Goal: Information Seeking & Learning: Stay updated

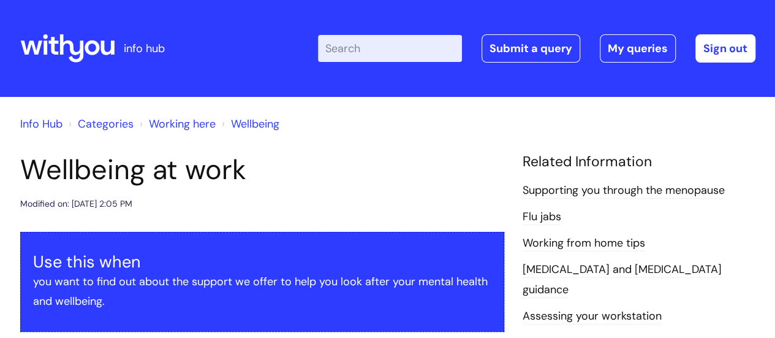
click at [377, 195] on header "Wellbeing at work Modified on: Thu, 7 Aug, 2025 at 2:05 PM" at bounding box center [262, 182] width 484 height 58
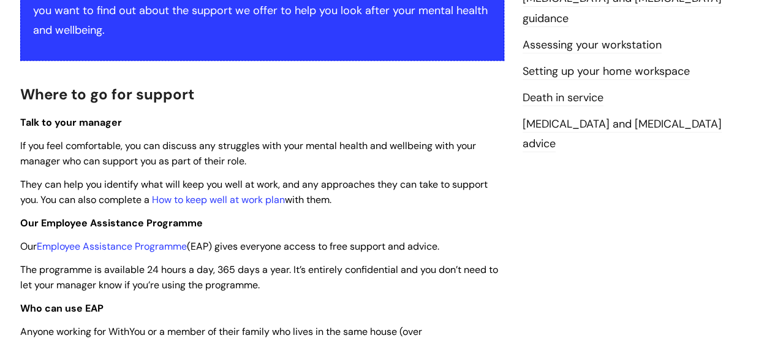
scroll to position [286, 0]
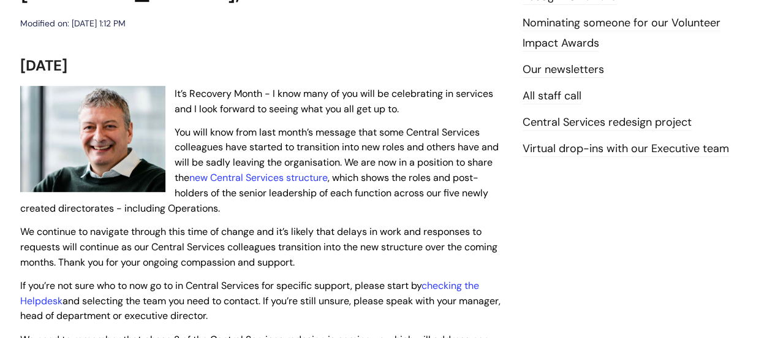
scroll to position [221, 0]
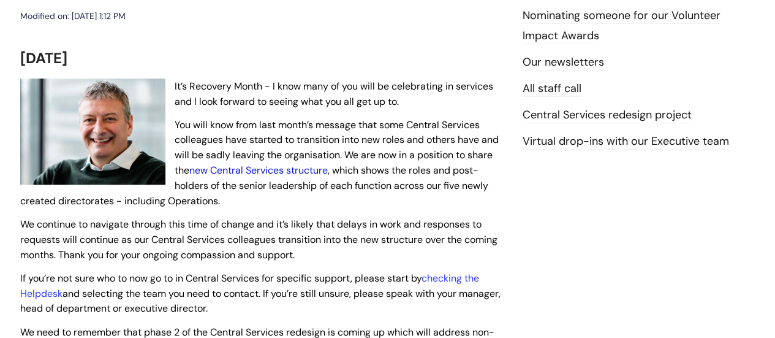
click at [293, 172] on link "new Central Services structure" at bounding box center [258, 170] width 138 height 13
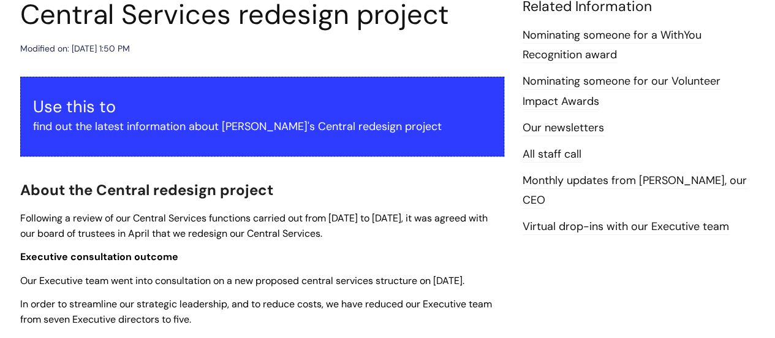
scroll to position [212, 0]
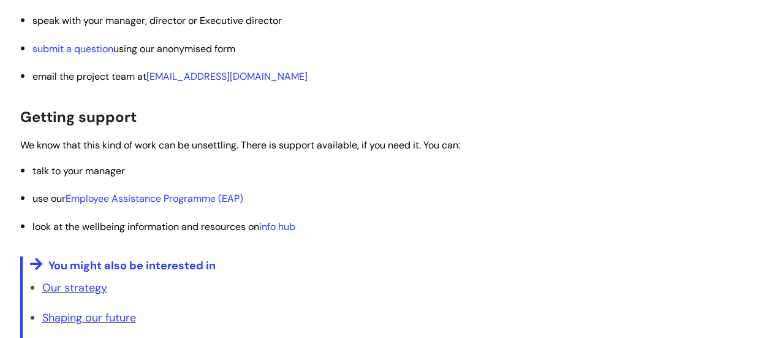
scroll to position [2181, 0]
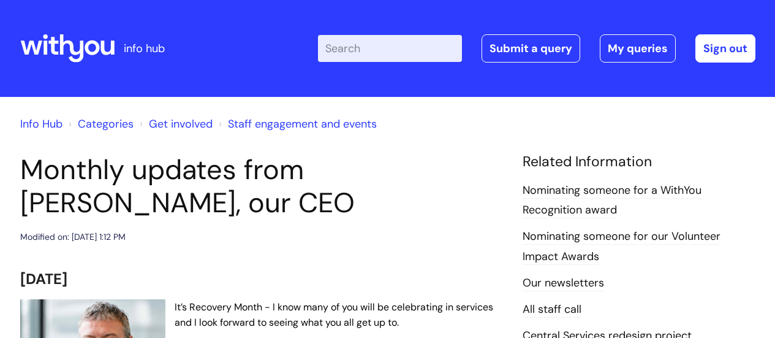
scroll to position [222, 0]
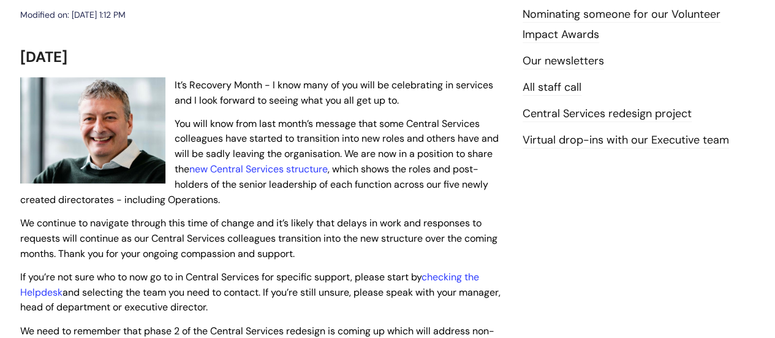
click at [268, 219] on span "We continue to navigate through this time of change and it’s likely that delays…" at bounding box center [258, 237] width 477 height 43
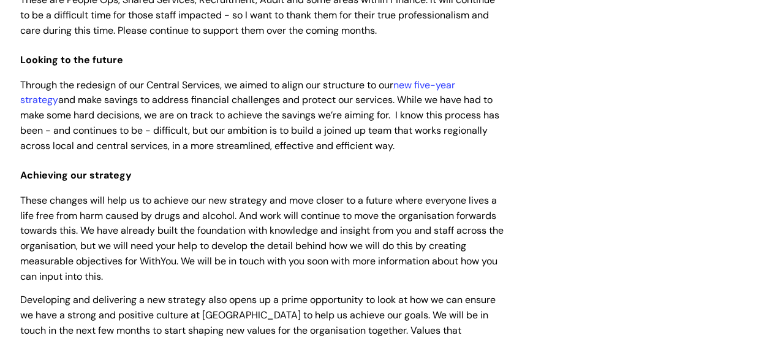
scroll to position [589, 0]
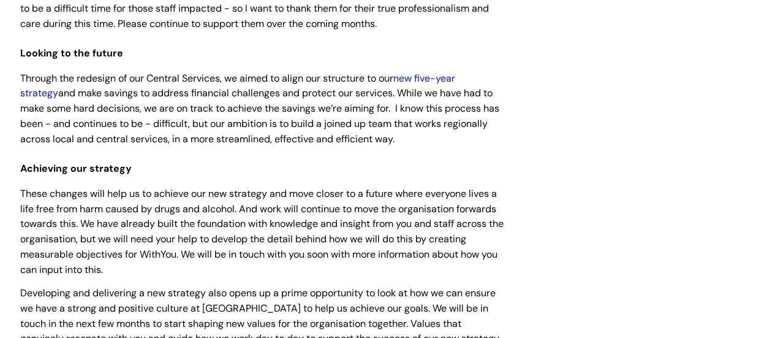
click at [443, 79] on link "new five-year strategy" at bounding box center [237, 86] width 435 height 28
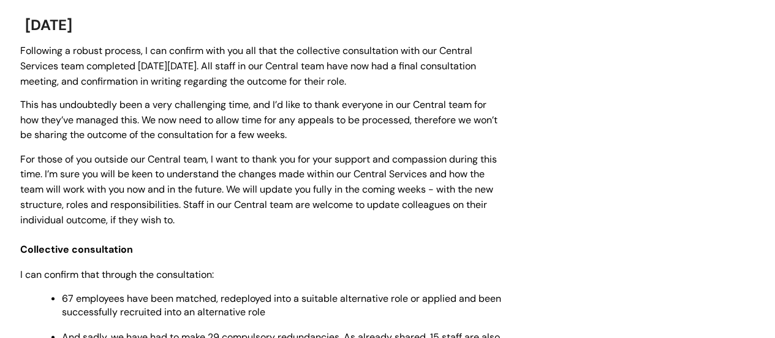
scroll to position [1022, 0]
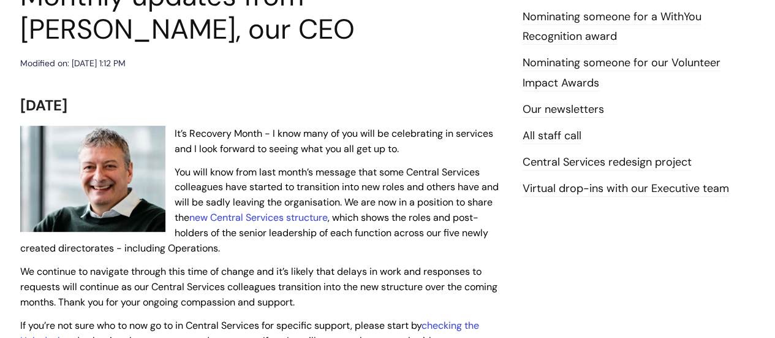
scroll to position [75, 0]
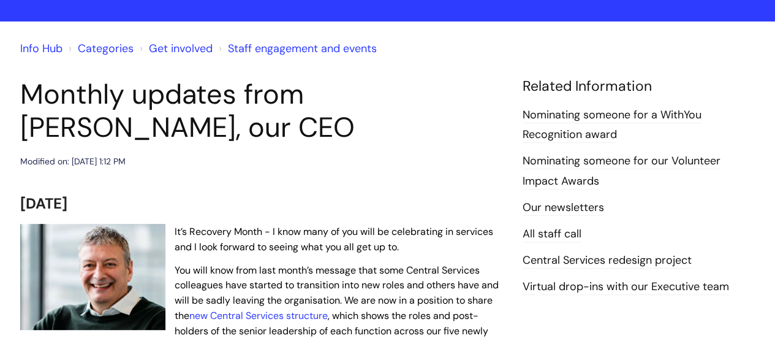
click at [561, 236] on link "All staff call" at bounding box center [552, 234] width 59 height 16
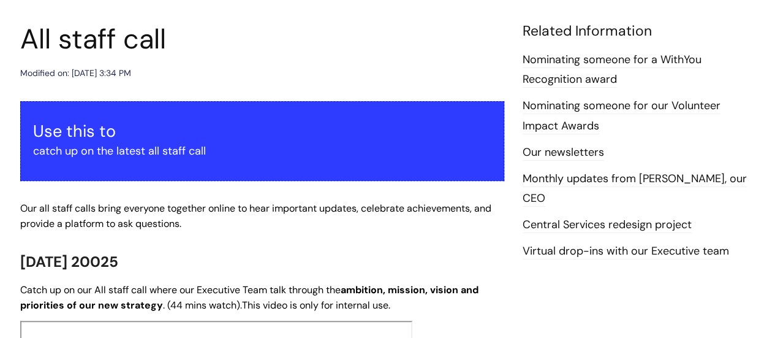
scroll to position [172, 0]
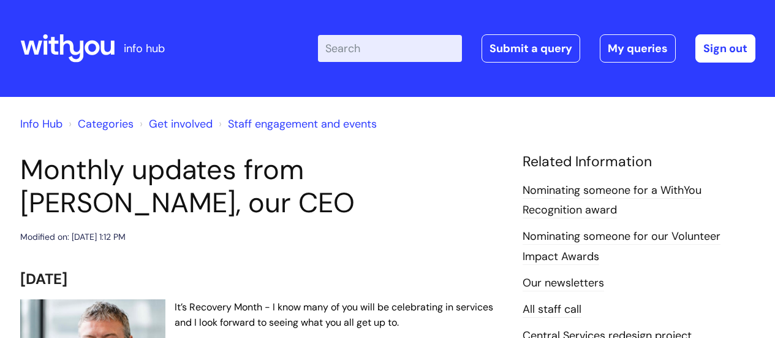
scroll to position [75, 0]
